Goal: Information Seeking & Learning: Find specific page/section

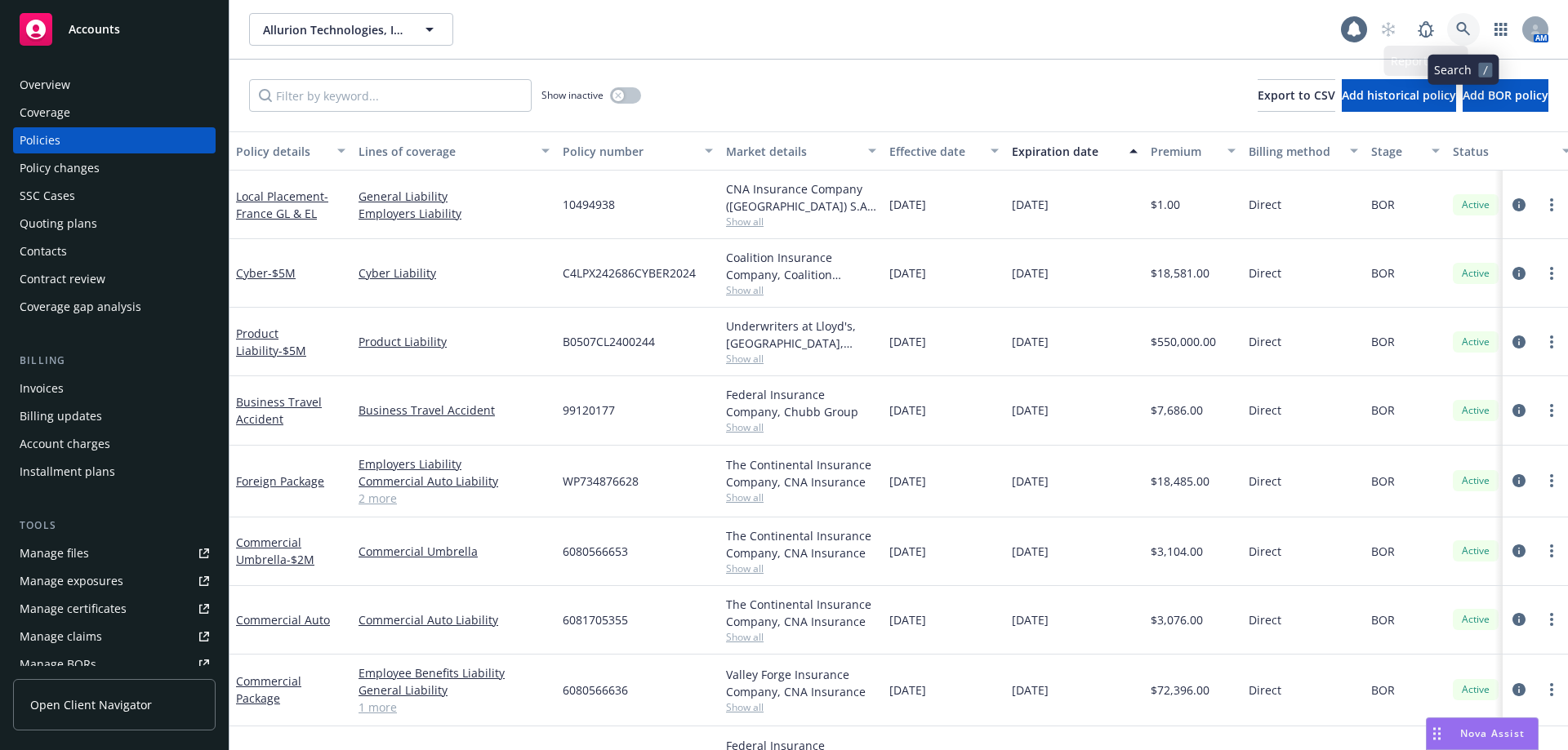
click at [1473, 22] on link at bounding box center [1464, 29] width 33 height 33
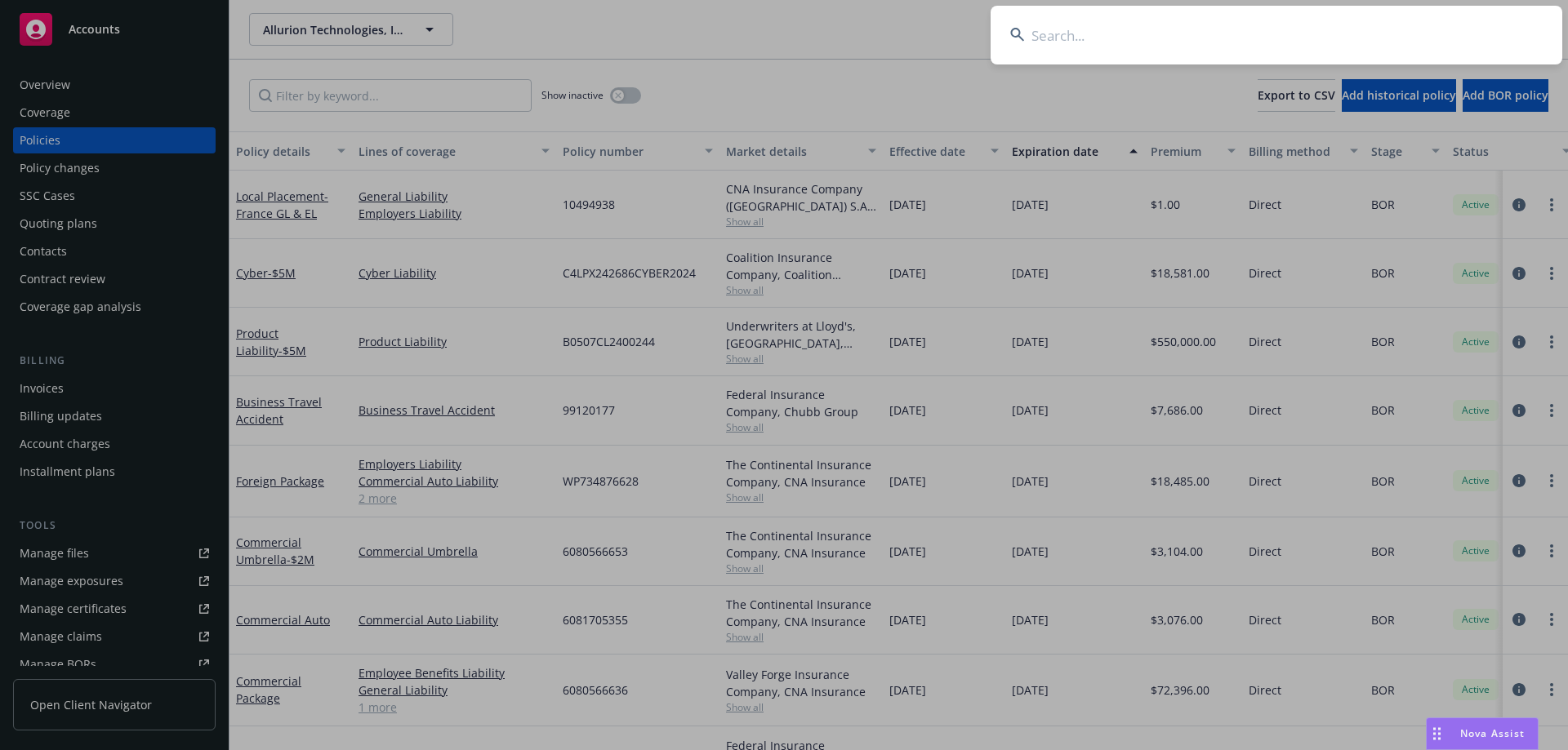
click at [1123, 45] on input at bounding box center [1277, 34] width 572 height 59
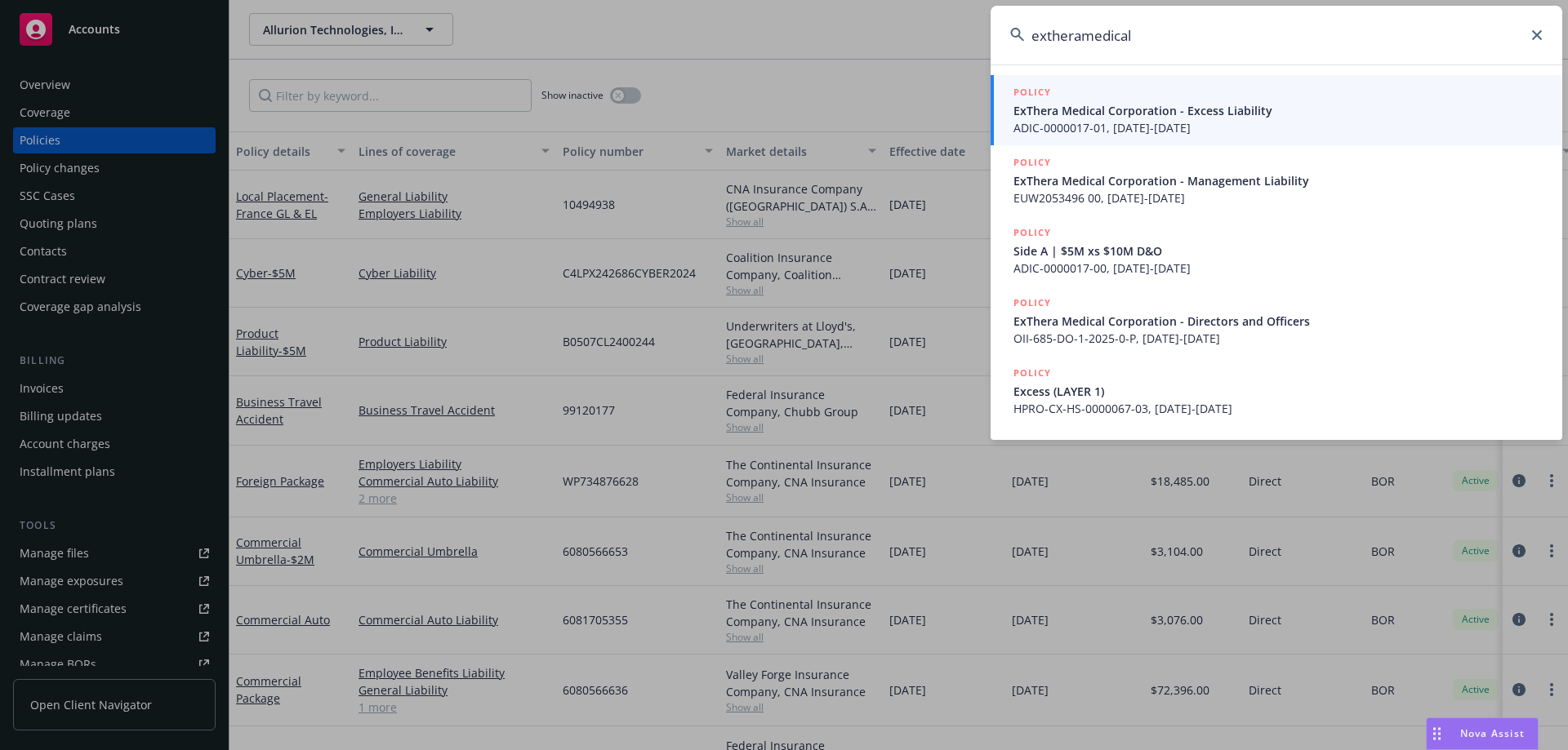
type input "extheramedical"
click at [1221, 111] on span "ExThera Medical Corporation - Excess Liability" at bounding box center [1278, 111] width 529 height 17
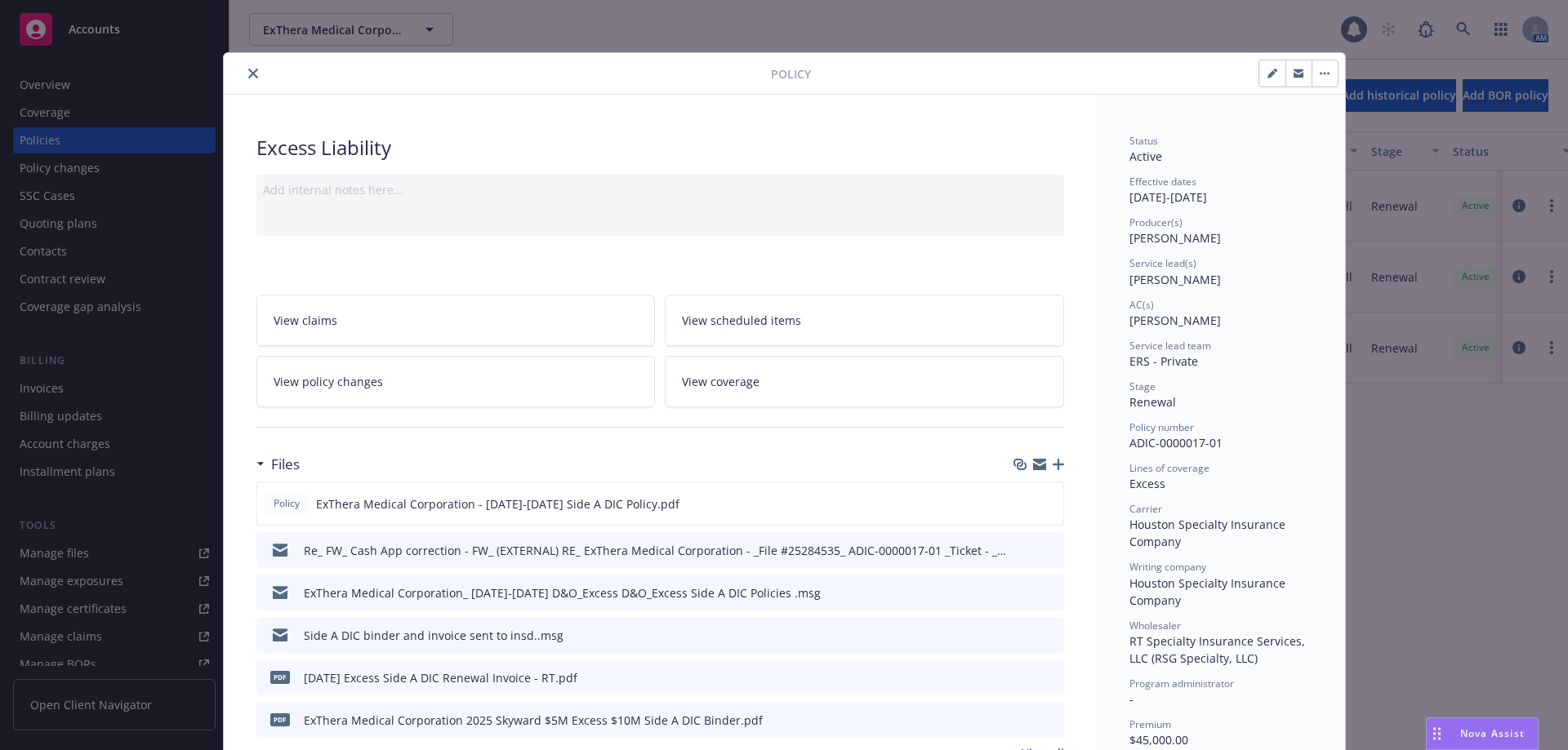
click at [249, 77] on icon "close" at bounding box center [253, 73] width 10 height 10
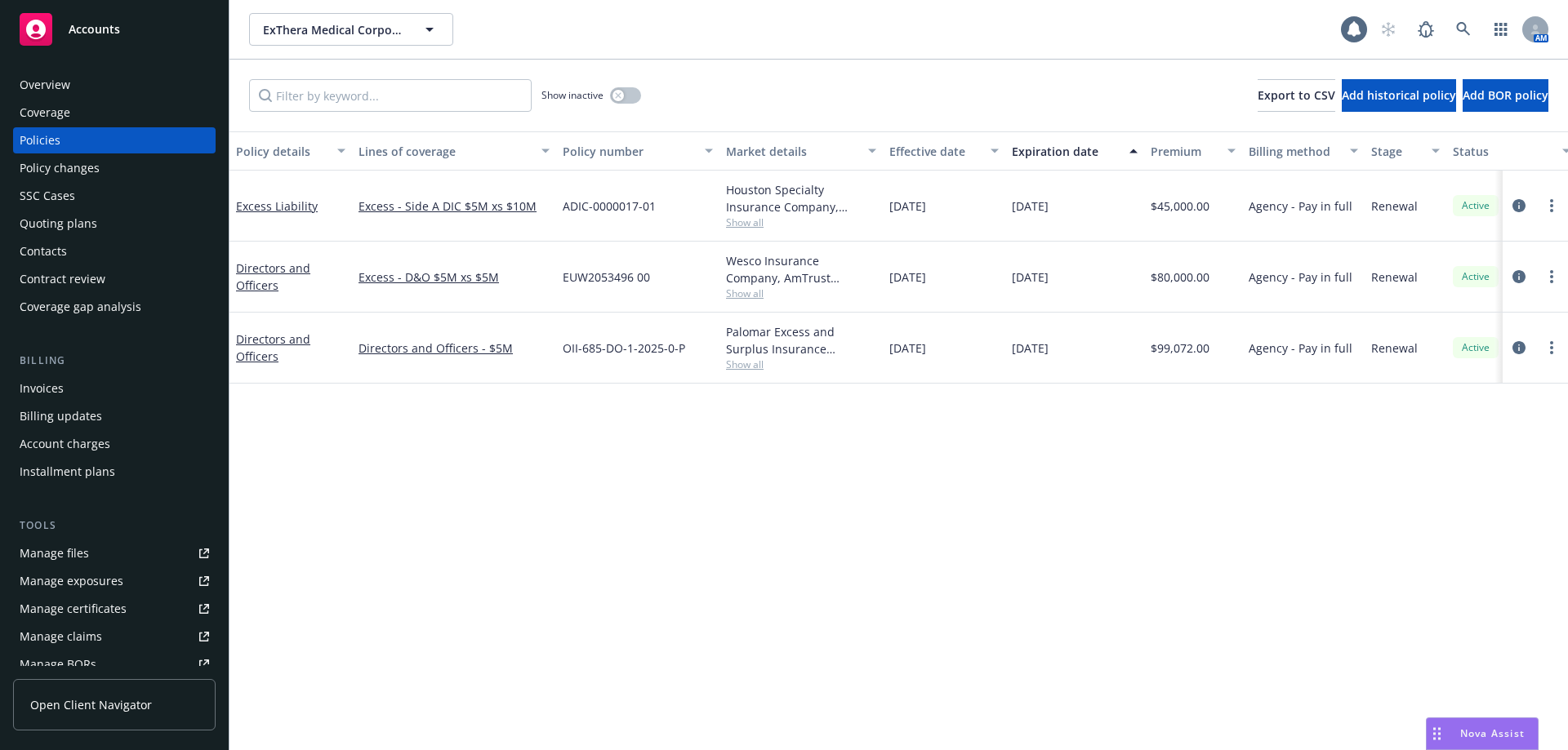
click at [64, 87] on div "Overview" at bounding box center [45, 84] width 51 height 26
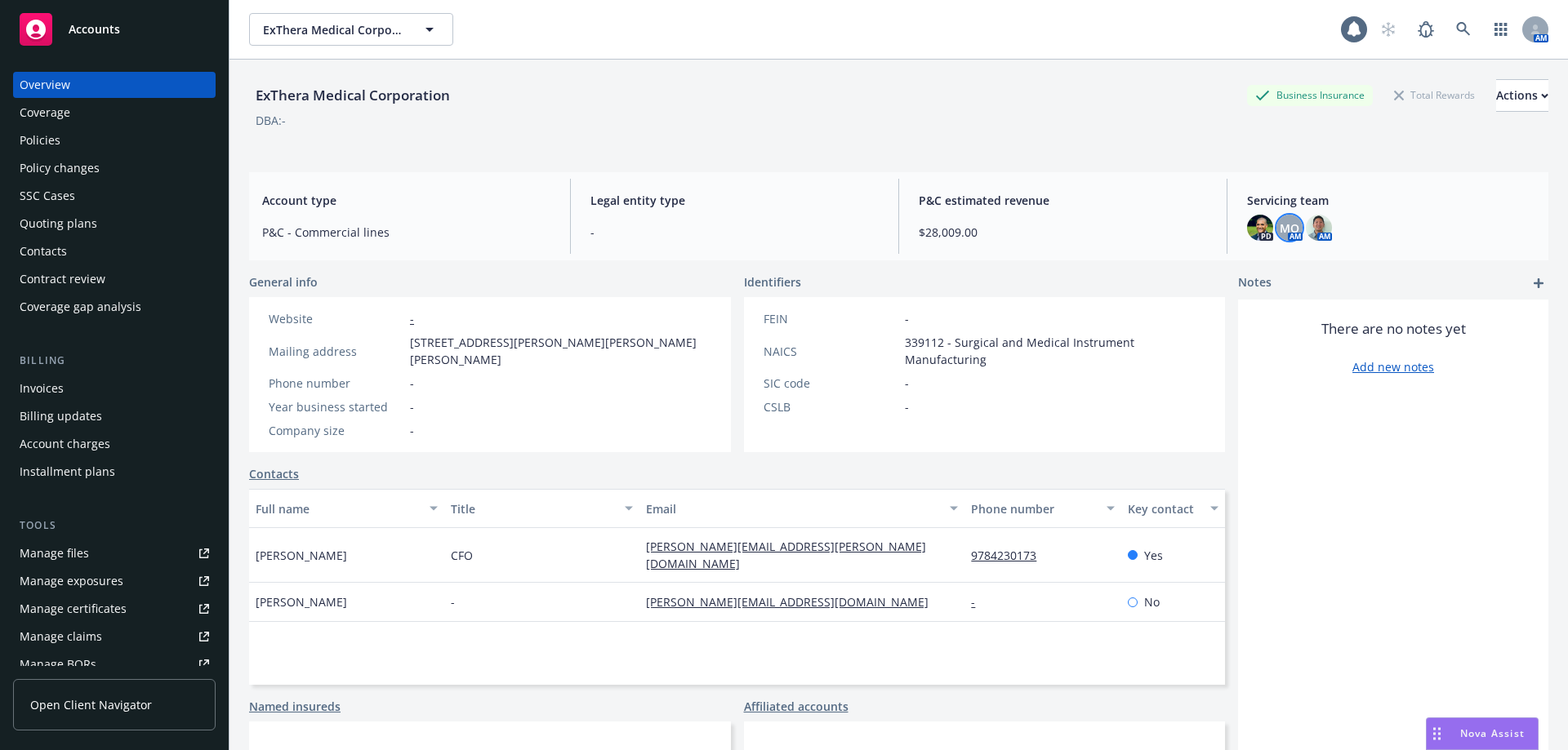
click at [1282, 230] on span "MQ" at bounding box center [1289, 228] width 20 height 17
click at [1316, 229] on img at bounding box center [1318, 228] width 26 height 26
click at [1380, 225] on div "PD MQ AM AM" at bounding box center [1391, 228] width 289 height 26
